Goal: Task Accomplishment & Management: Use online tool/utility

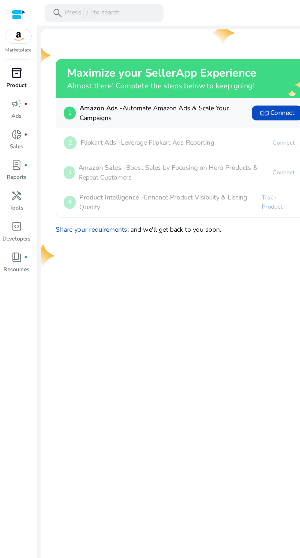
click at [10, 50] on span "inventory_2" at bounding box center [10, 47] width 7 height 7
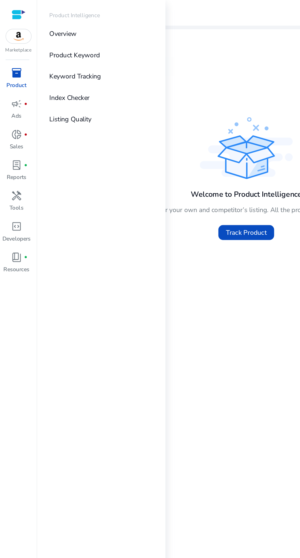
click at [143, 243] on div "Welcome to Product Intelligence You can track and monitor your own and competit…" at bounding box center [162, 243] width 261 height 335
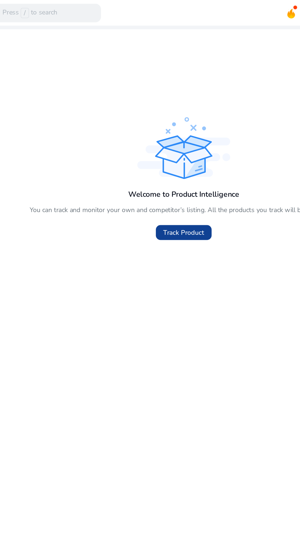
click at [163, 153] on span "Track Product" at bounding box center [162, 153] width 27 height 6
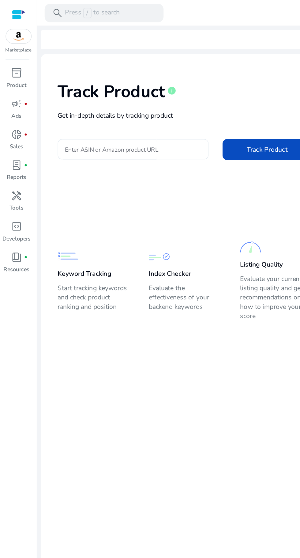
click at [69, 100] on input "Enter ASIN or Amazon product URL" at bounding box center [88, 98] width 90 height 7
